Goal: Transaction & Acquisition: Purchase product/service

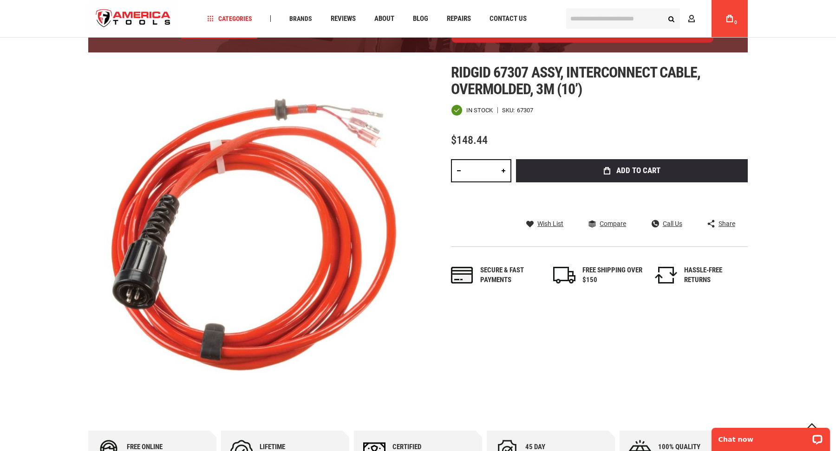
type input "**********"
click at [584, 25] on input "text" at bounding box center [623, 18] width 114 height 20
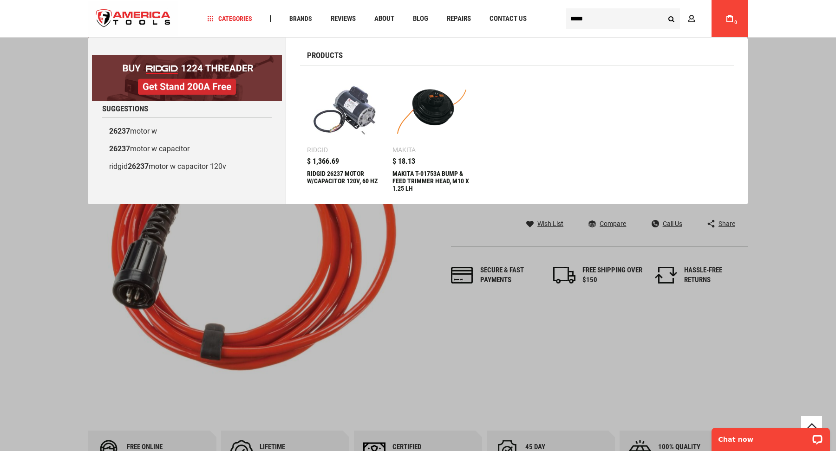
type input "*****"
click at [355, 117] on img at bounding box center [346, 111] width 69 height 69
